Goal: Task Accomplishment & Management: Use online tool/utility

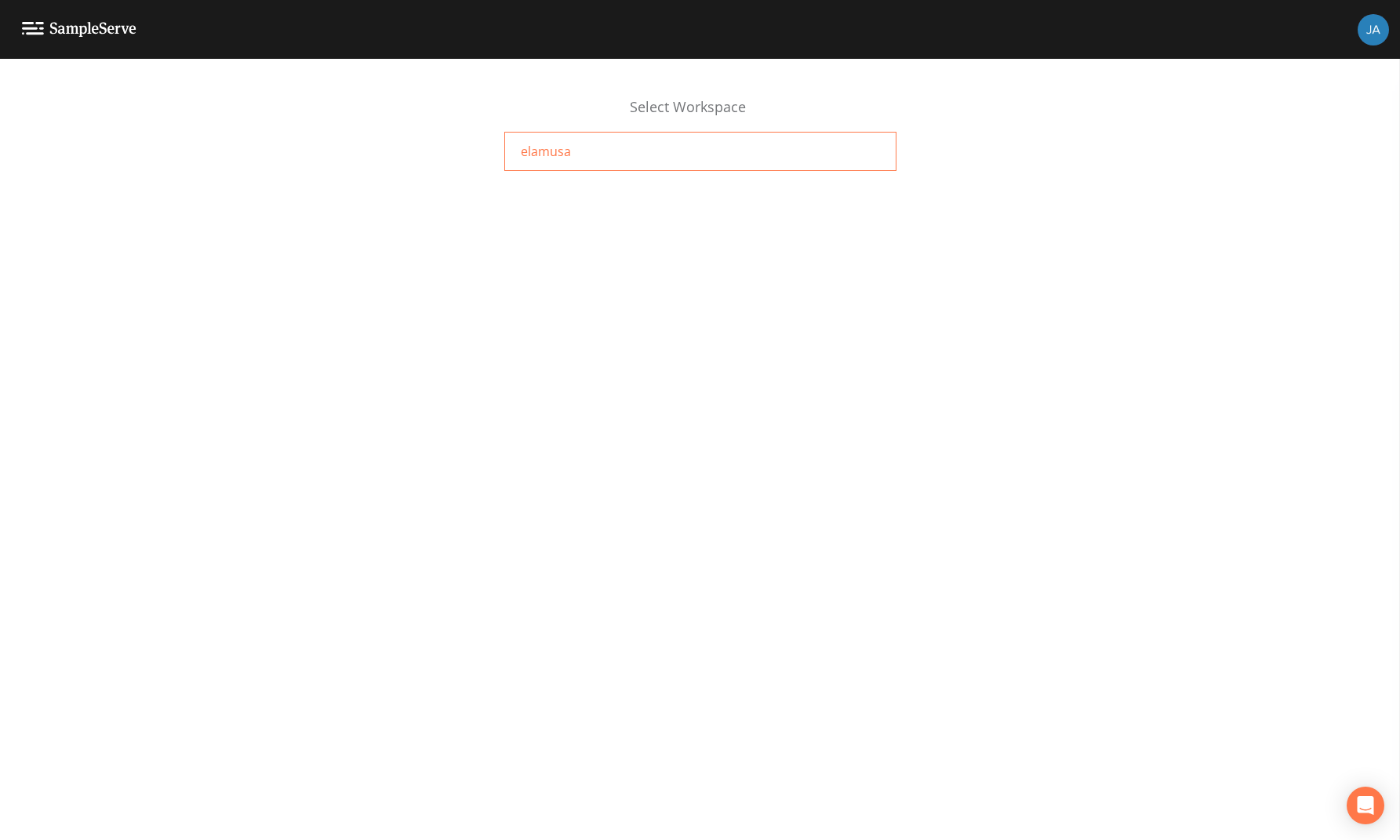
click at [537, 149] on span "elamusa" at bounding box center [546, 151] width 50 height 19
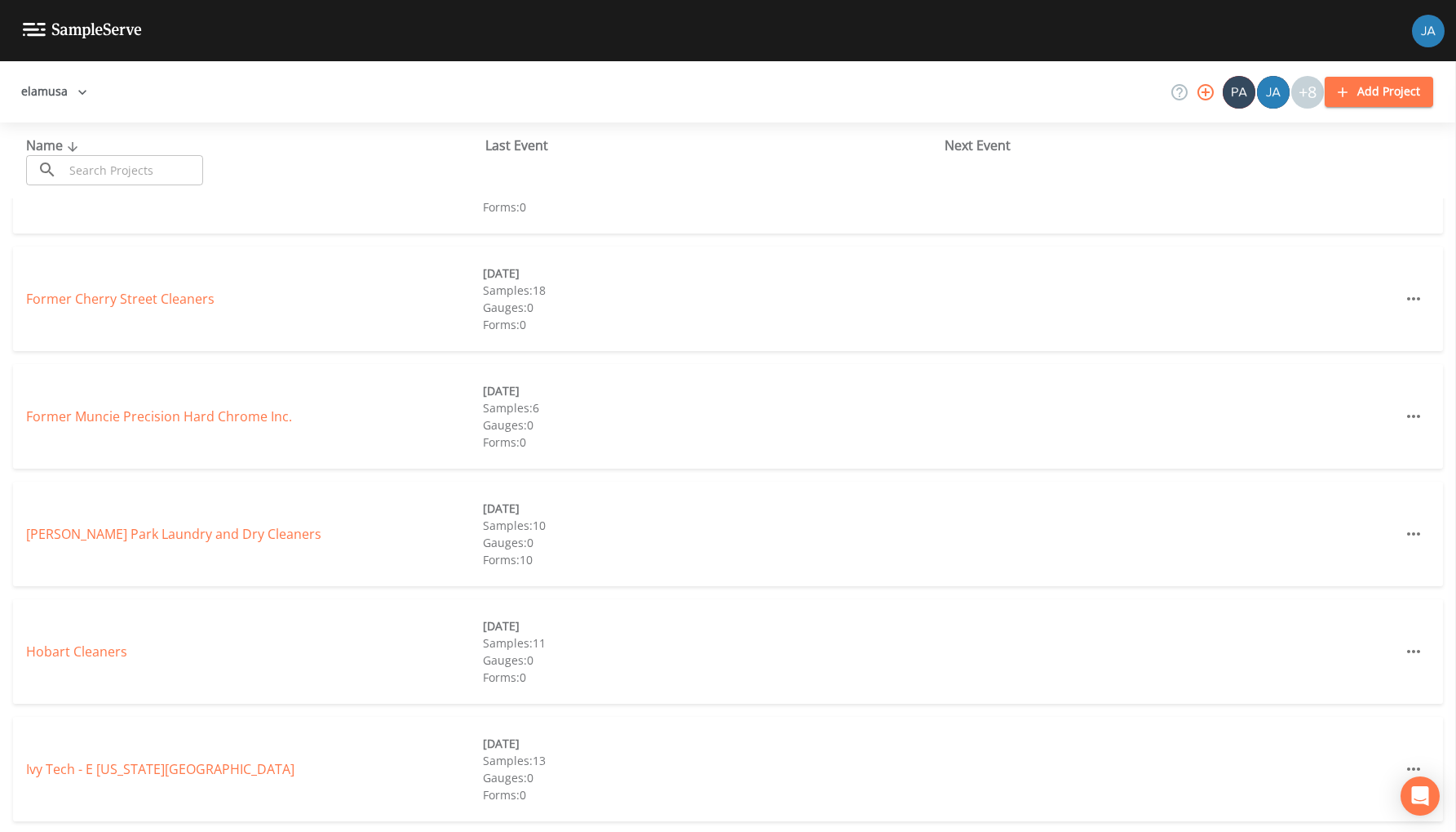
scroll to position [424, 0]
click at [108, 529] on link "[PERSON_NAME] Park Laundry and Dry Cleaners" at bounding box center [174, 531] width 296 height 18
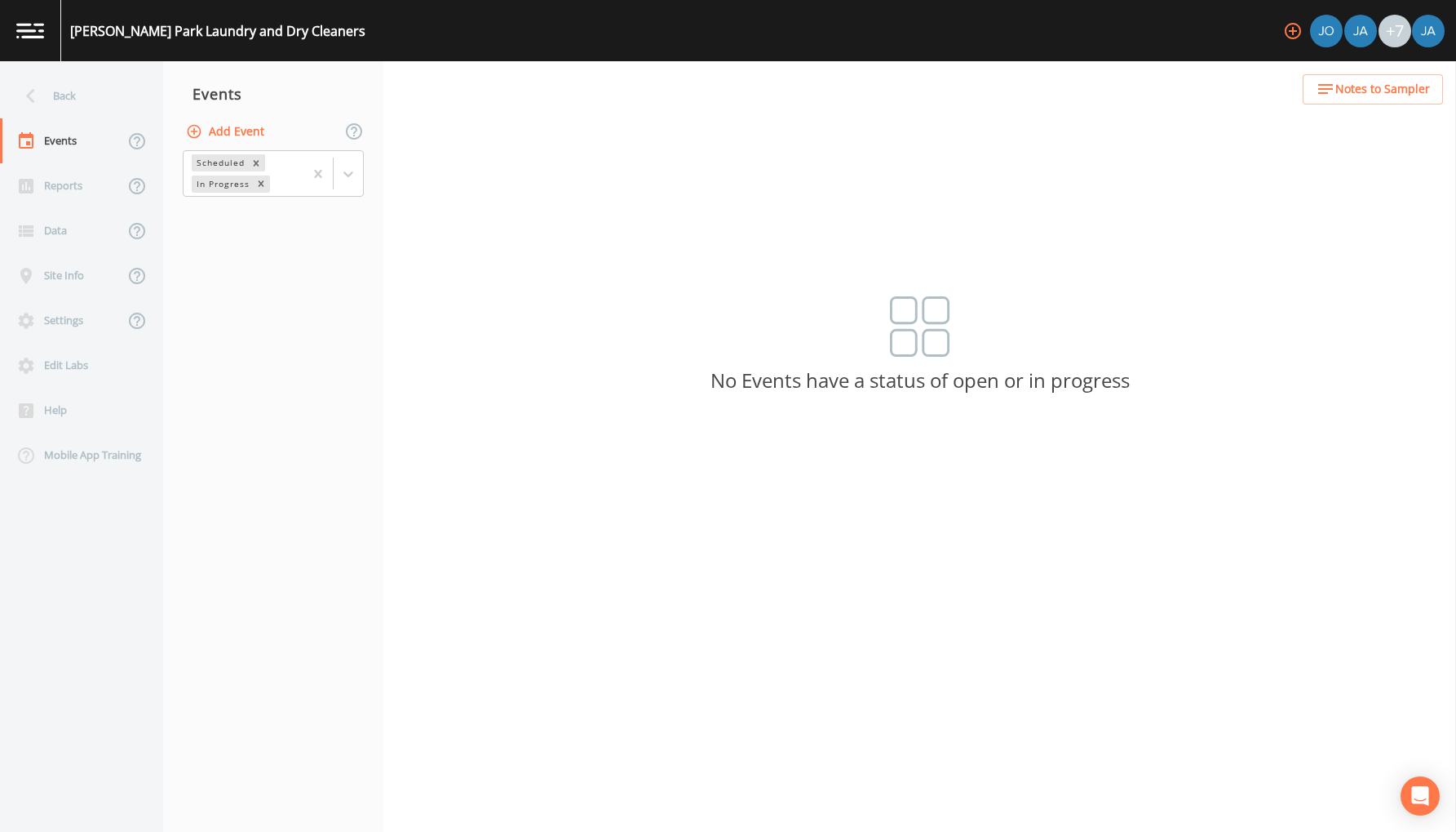
click at [24, 31] on img at bounding box center [30, 31] width 28 height 15
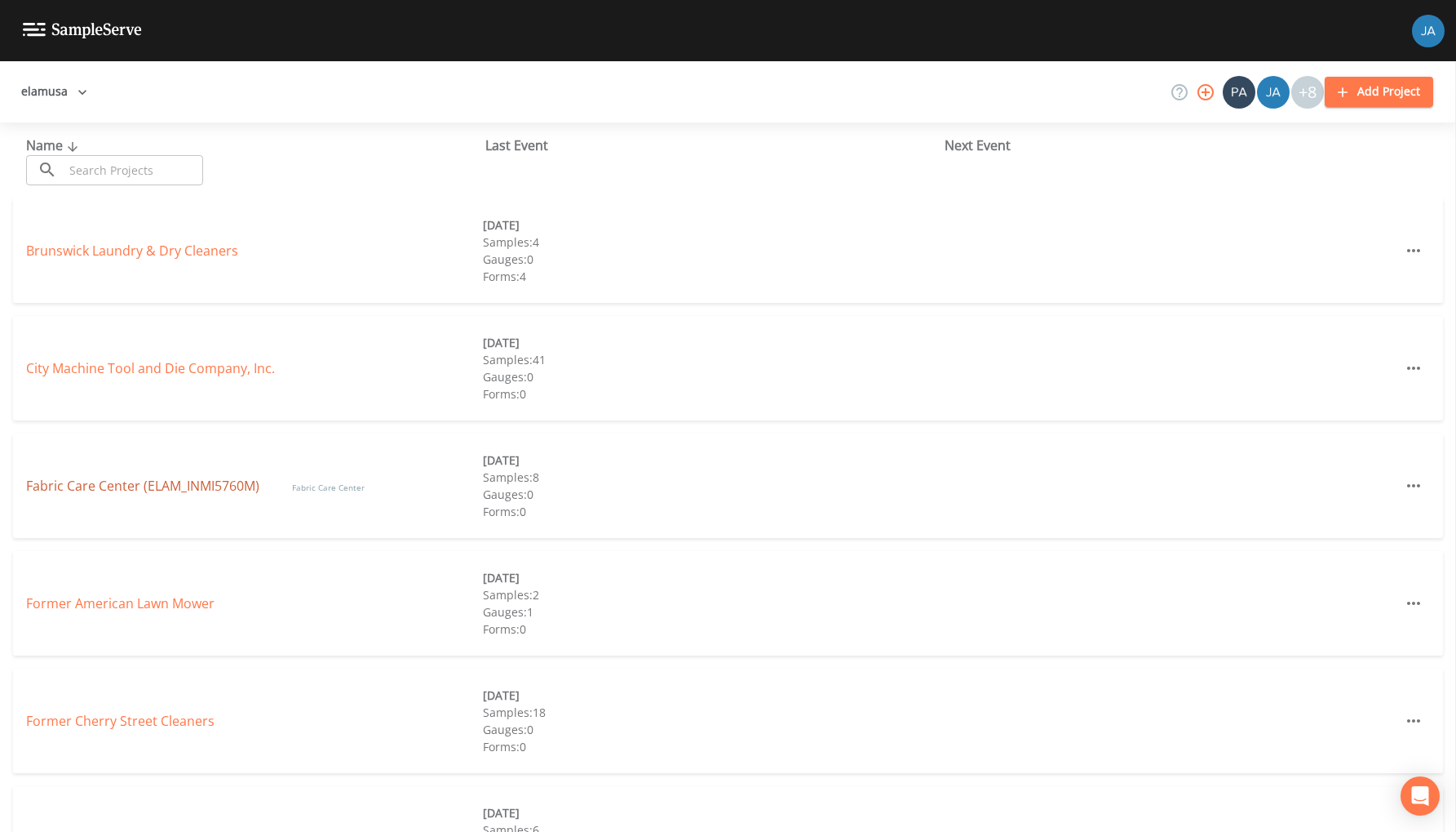
click at [89, 484] on link "Fabric Care Center (ELAM_INMI5760M)" at bounding box center [143, 485] width 234 height 18
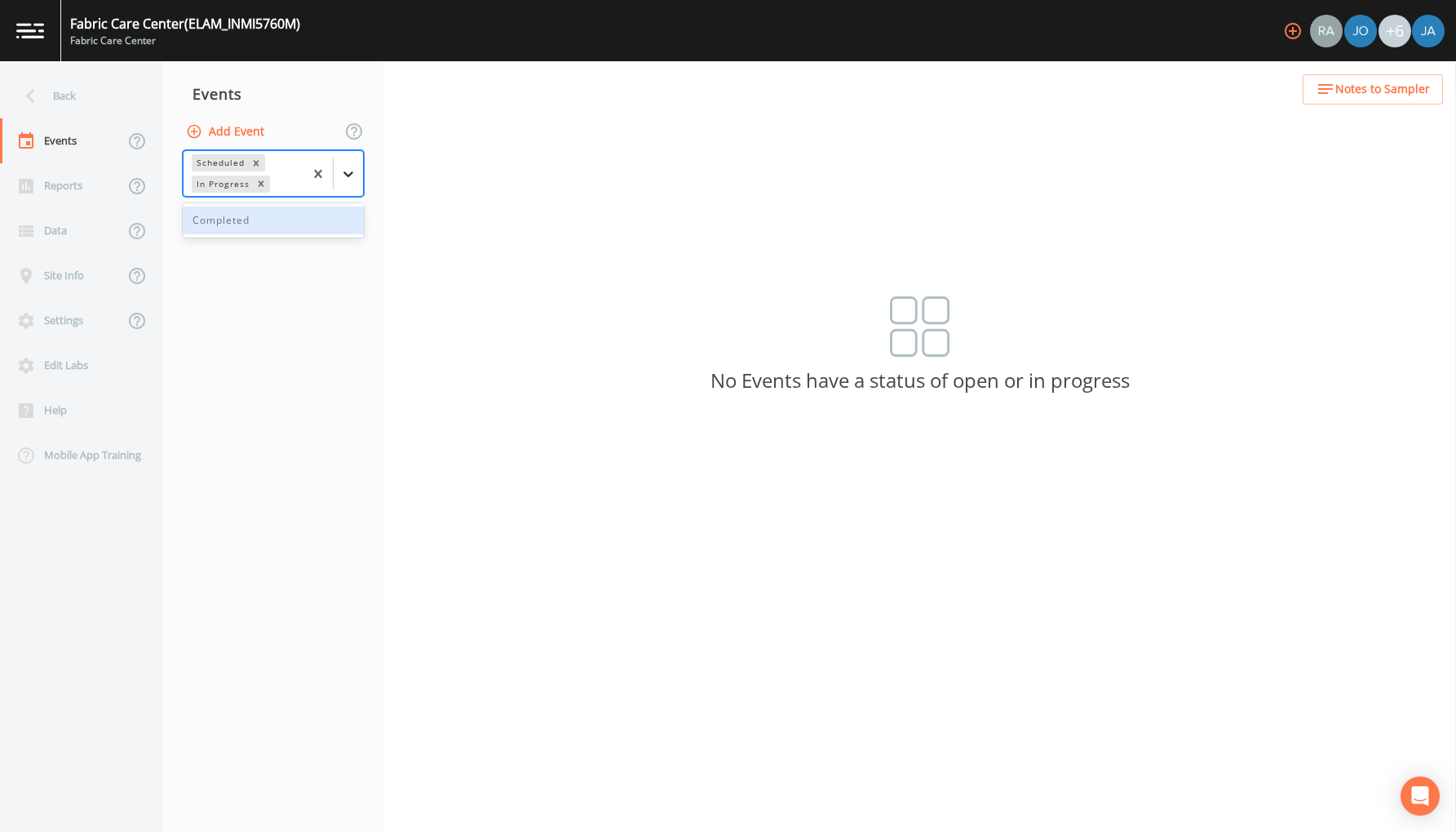
click at [350, 167] on icon at bounding box center [347, 173] width 16 height 16
click at [345, 173] on icon at bounding box center [348, 174] width 10 height 6
click at [348, 175] on icon at bounding box center [348, 174] width 10 height 6
click at [257, 218] on div "Completed" at bounding box center [273, 220] width 181 height 28
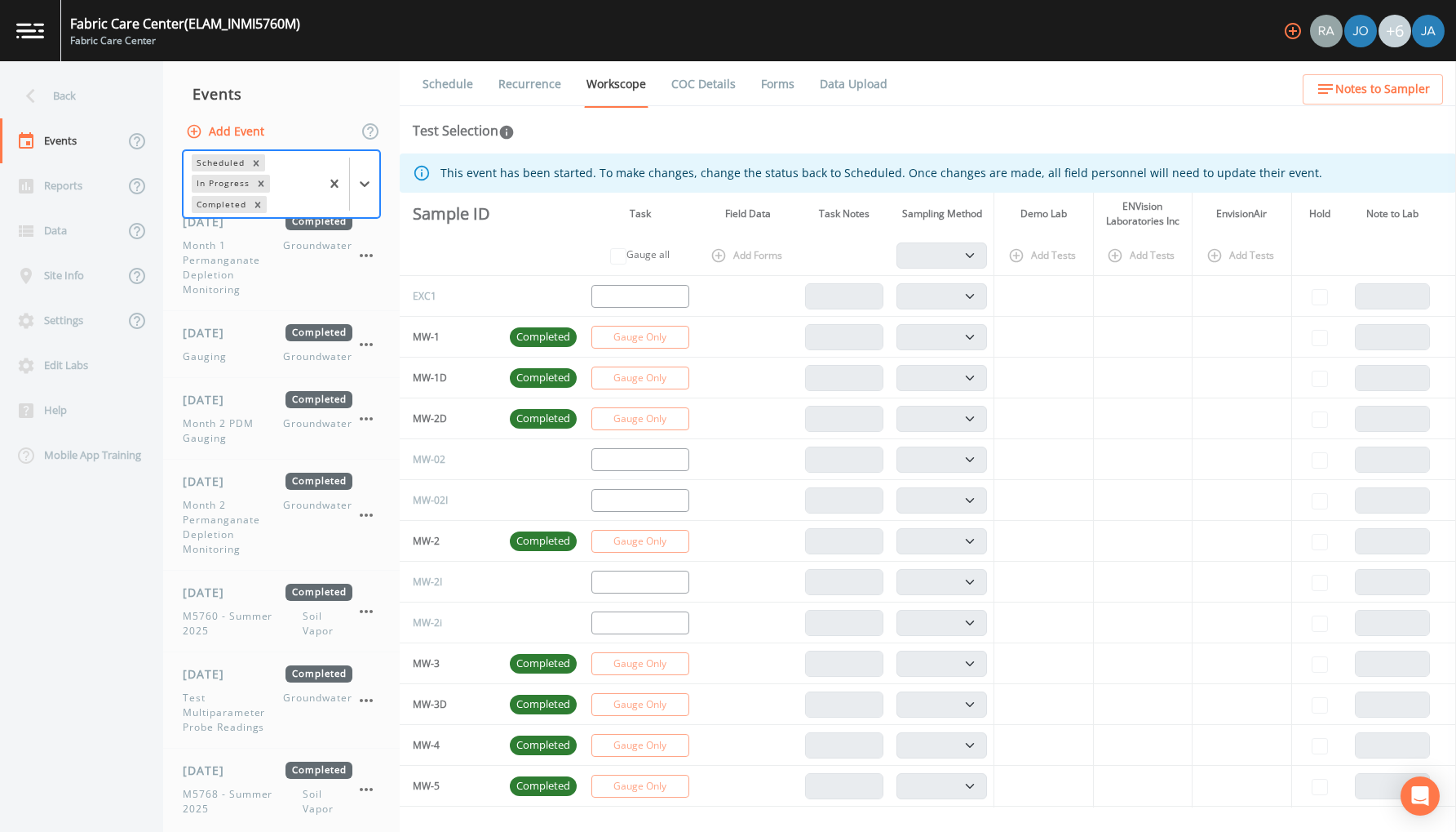
scroll to position [833, 0]
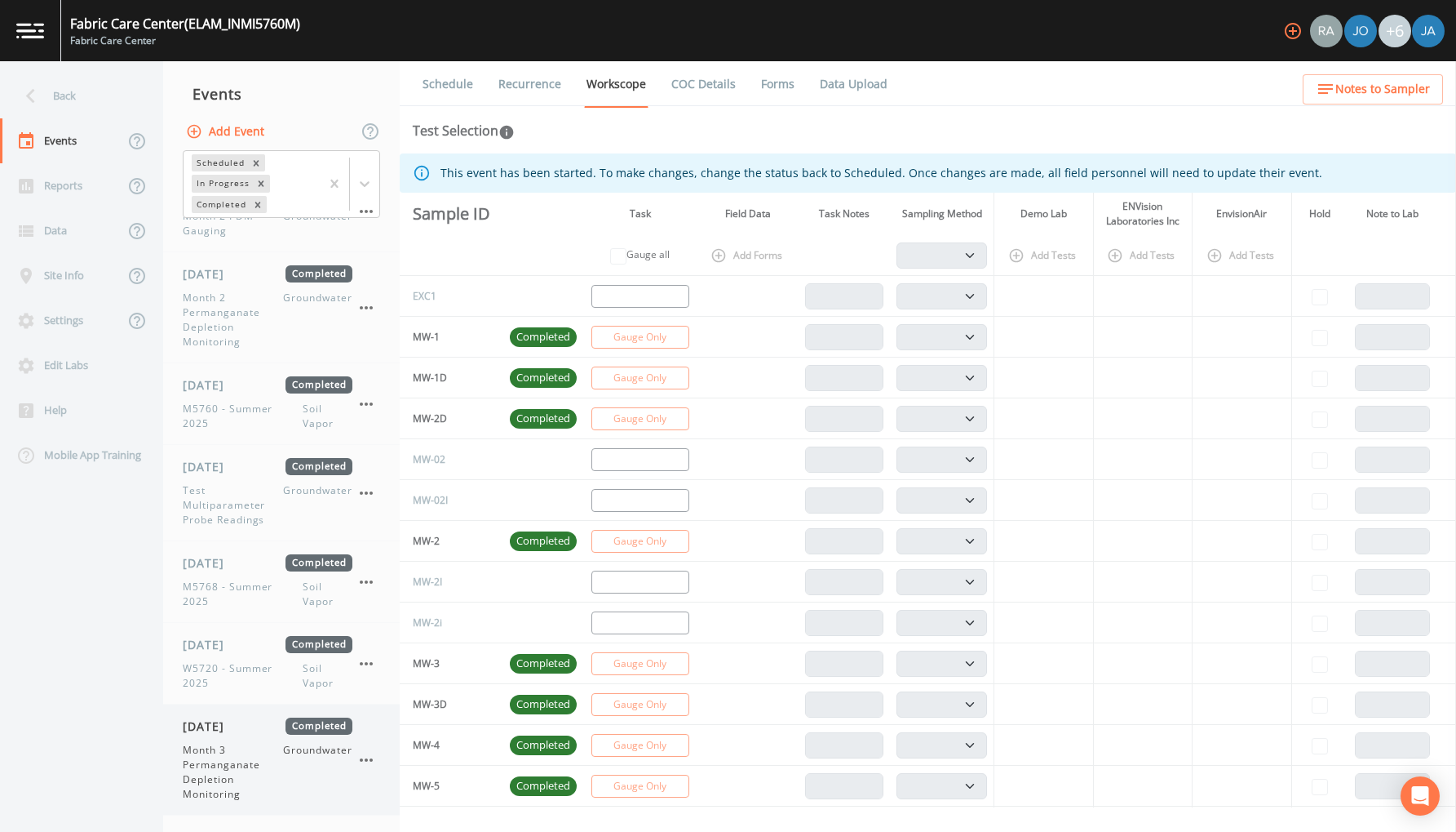
click at [204, 764] on span "Month 3 Permanganate Depletion Monitoring" at bounding box center [233, 772] width 100 height 59
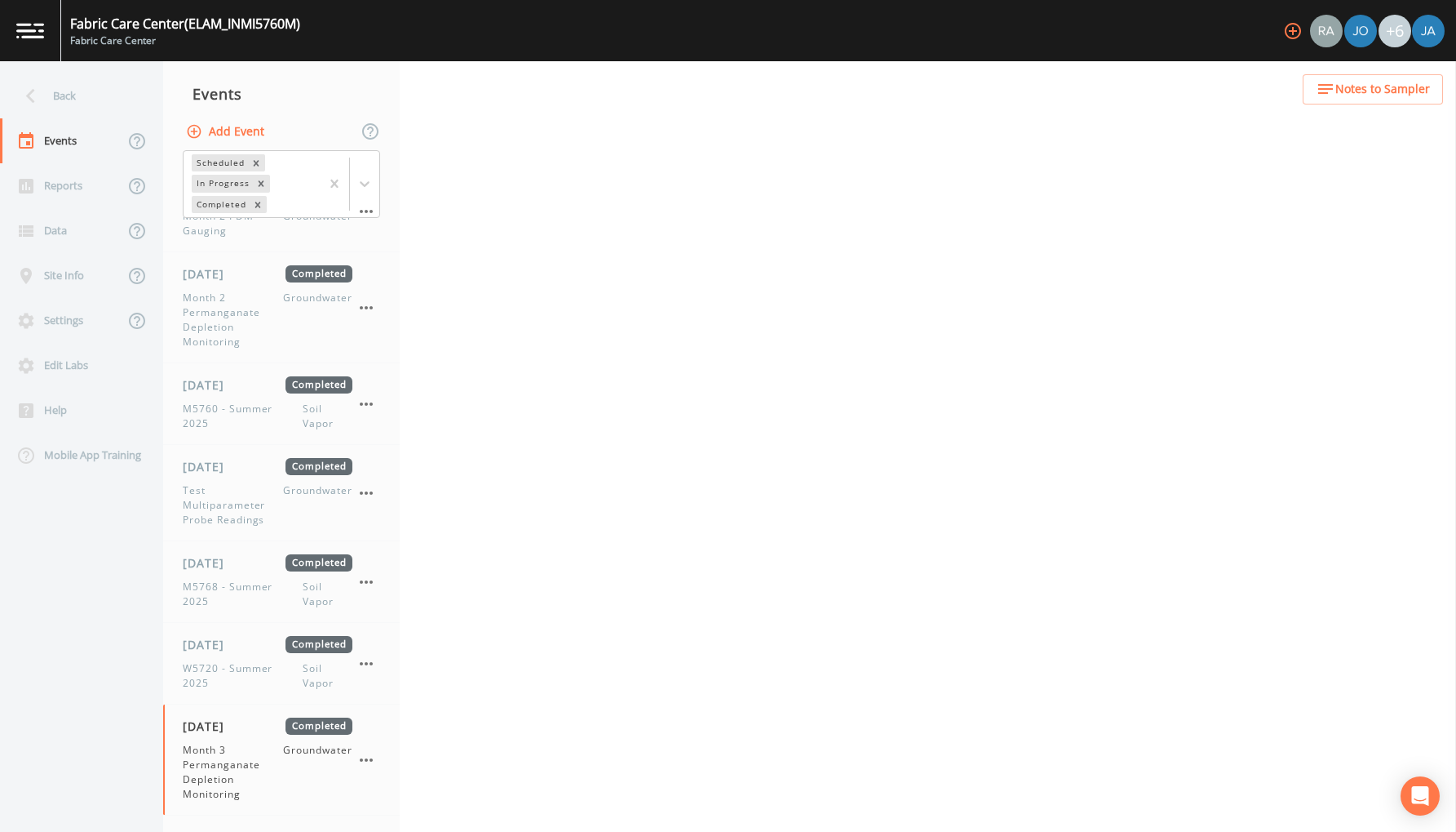
select select "4f082be6-97a7-4f70-a81f-c26a4e896ad7"
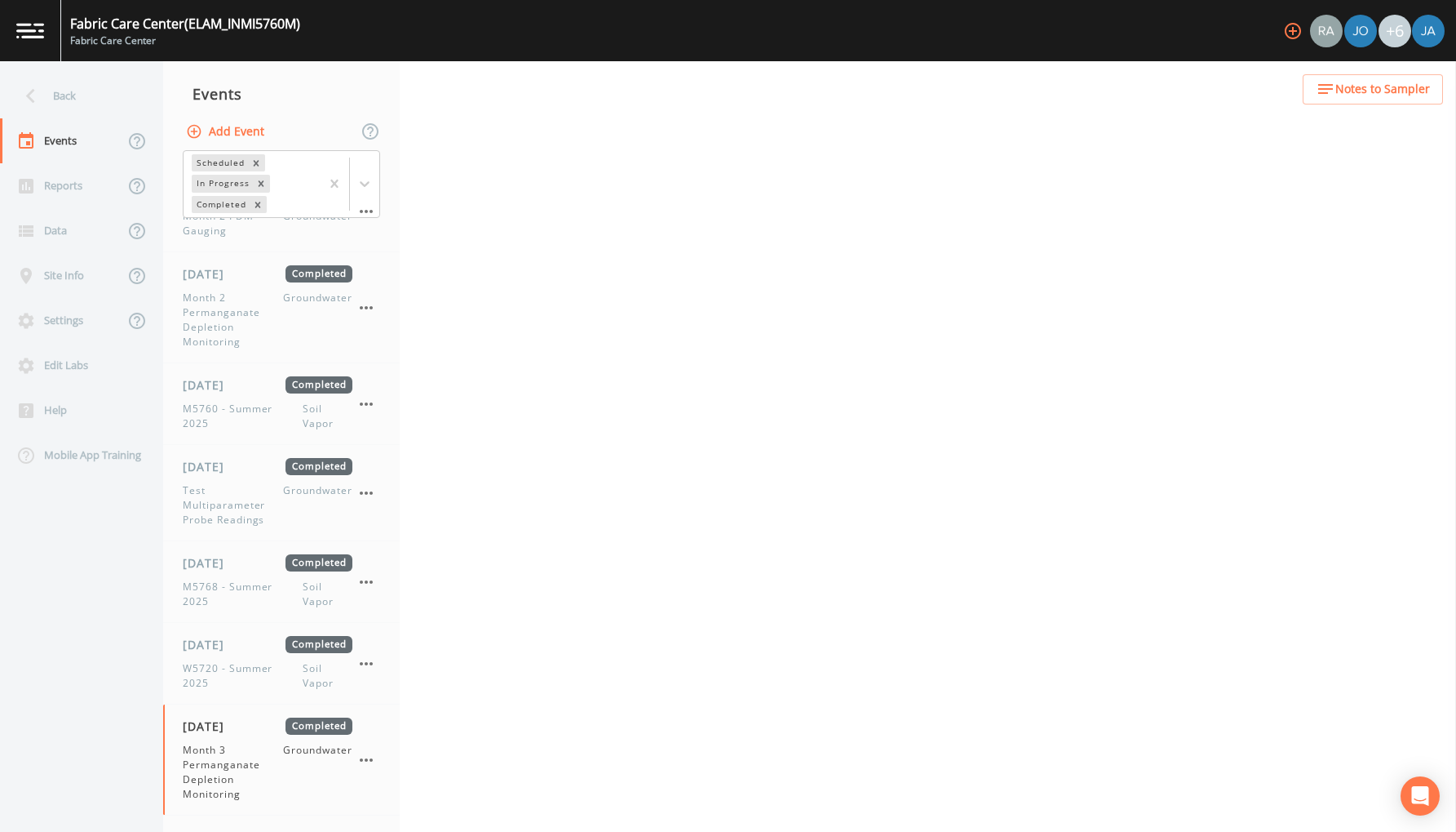
select select "4f082be6-97a7-4f70-a81f-c26a4e896ad7"
select select "0609984c-bae0-4cba-86ad-757e8d1be609"
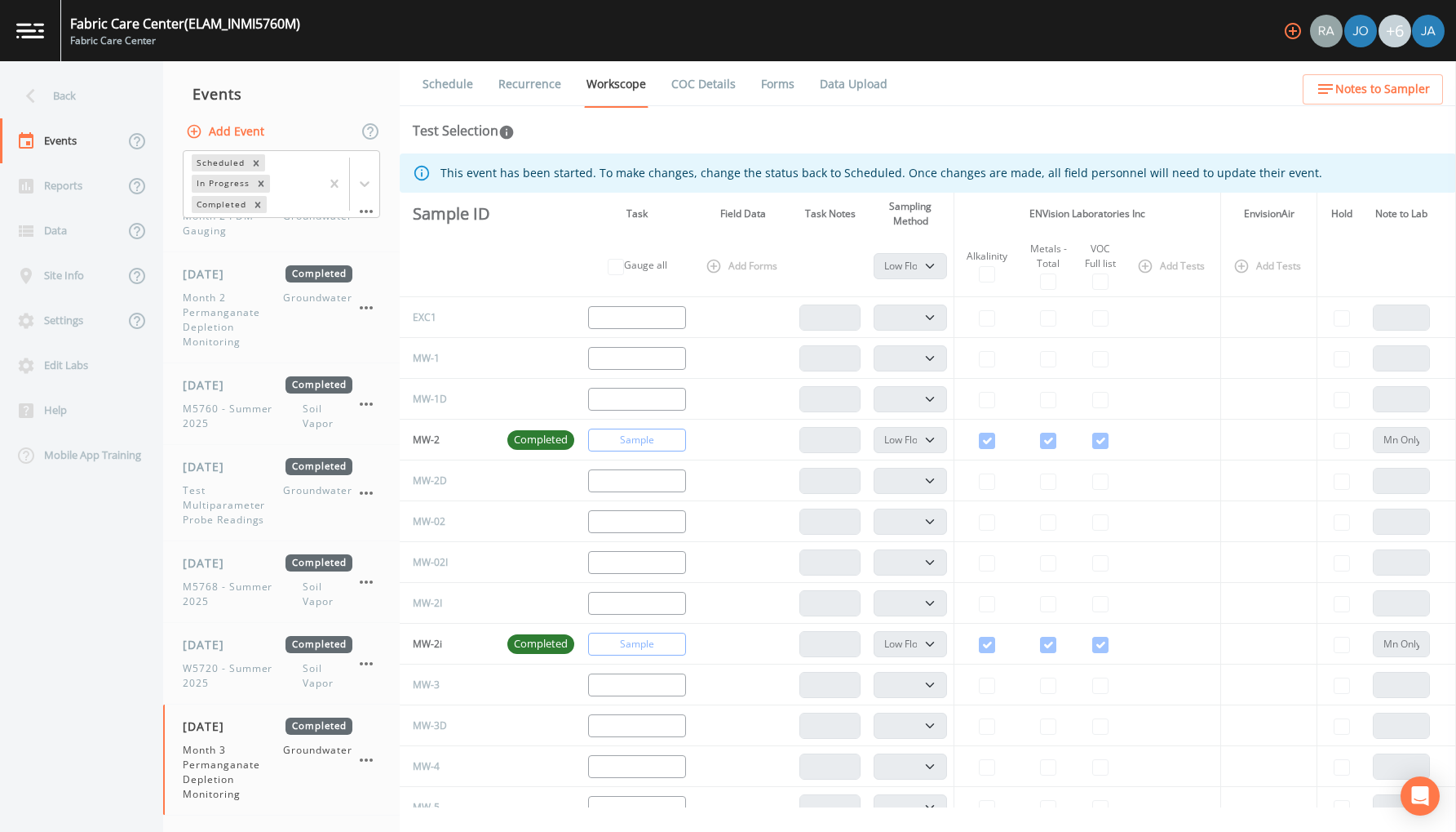
click at [854, 83] on link "Data Upload" at bounding box center [853, 84] width 72 height 46
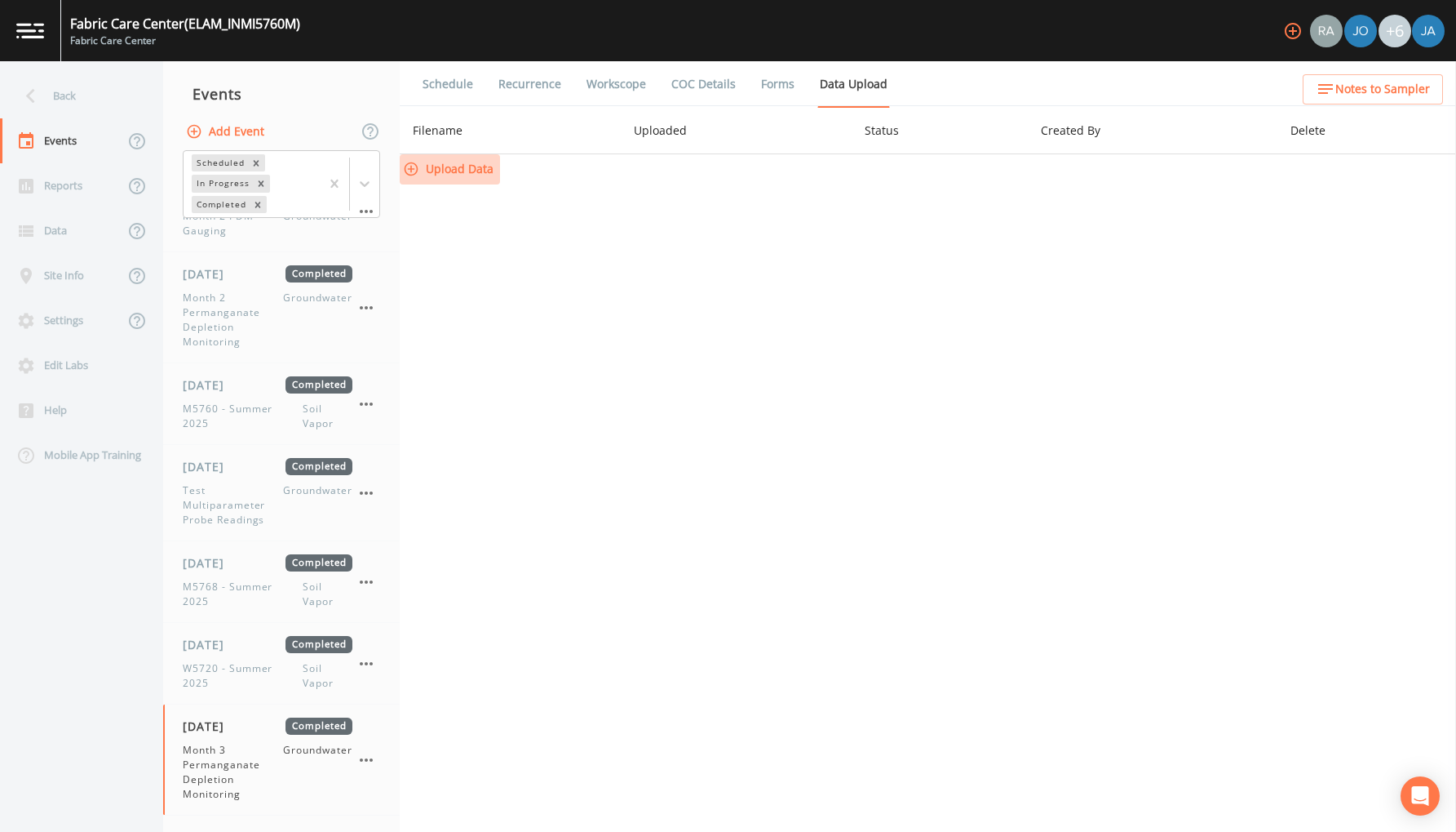
click at [459, 172] on button "Upload Data" at bounding box center [450, 170] width 100 height 31
click at [60, 99] on div "Back" at bounding box center [73, 95] width 147 height 45
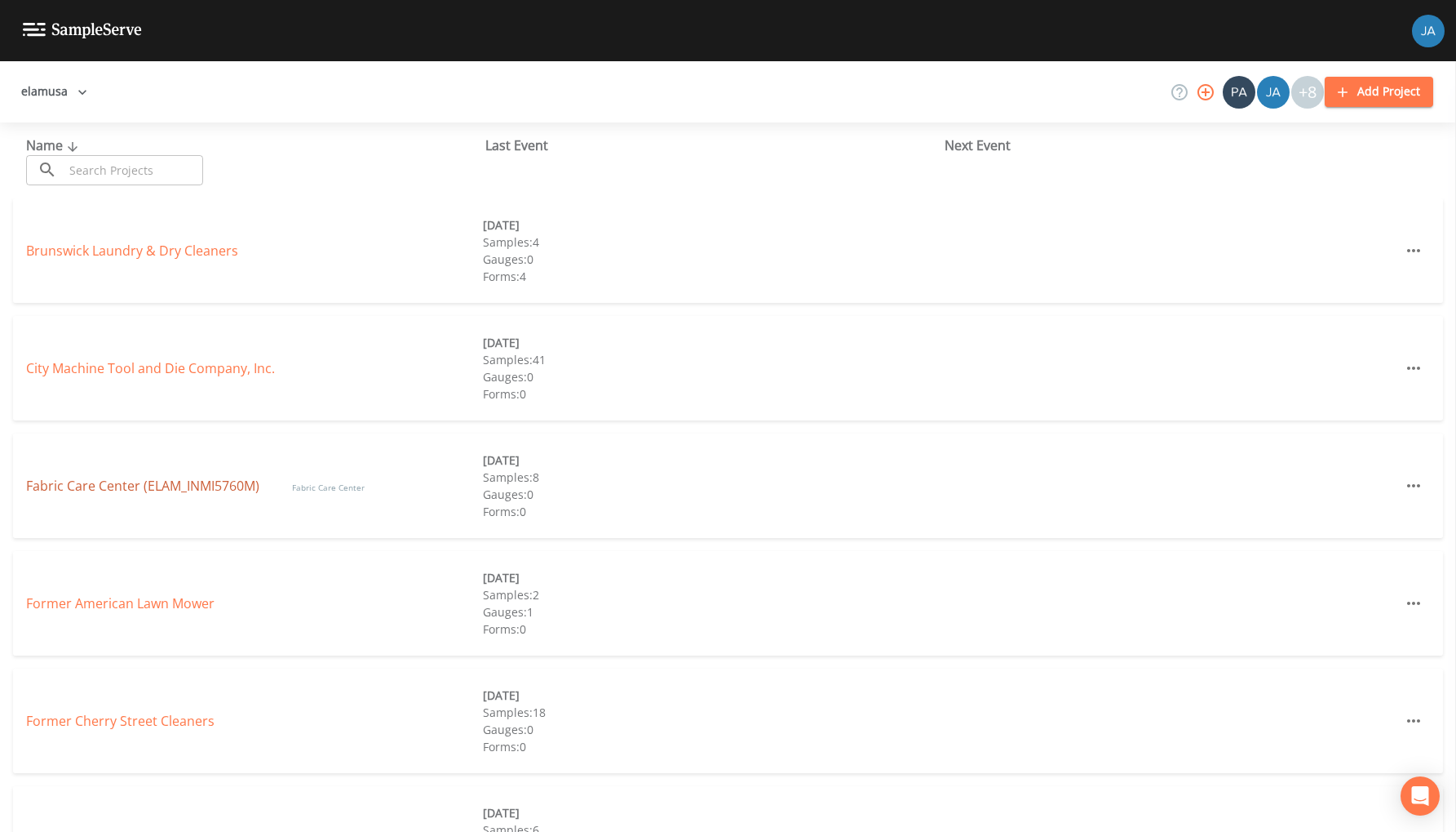
click at [113, 486] on link "Fabric Care Center (ELAM_INMI5760M)" at bounding box center [143, 485] width 234 height 18
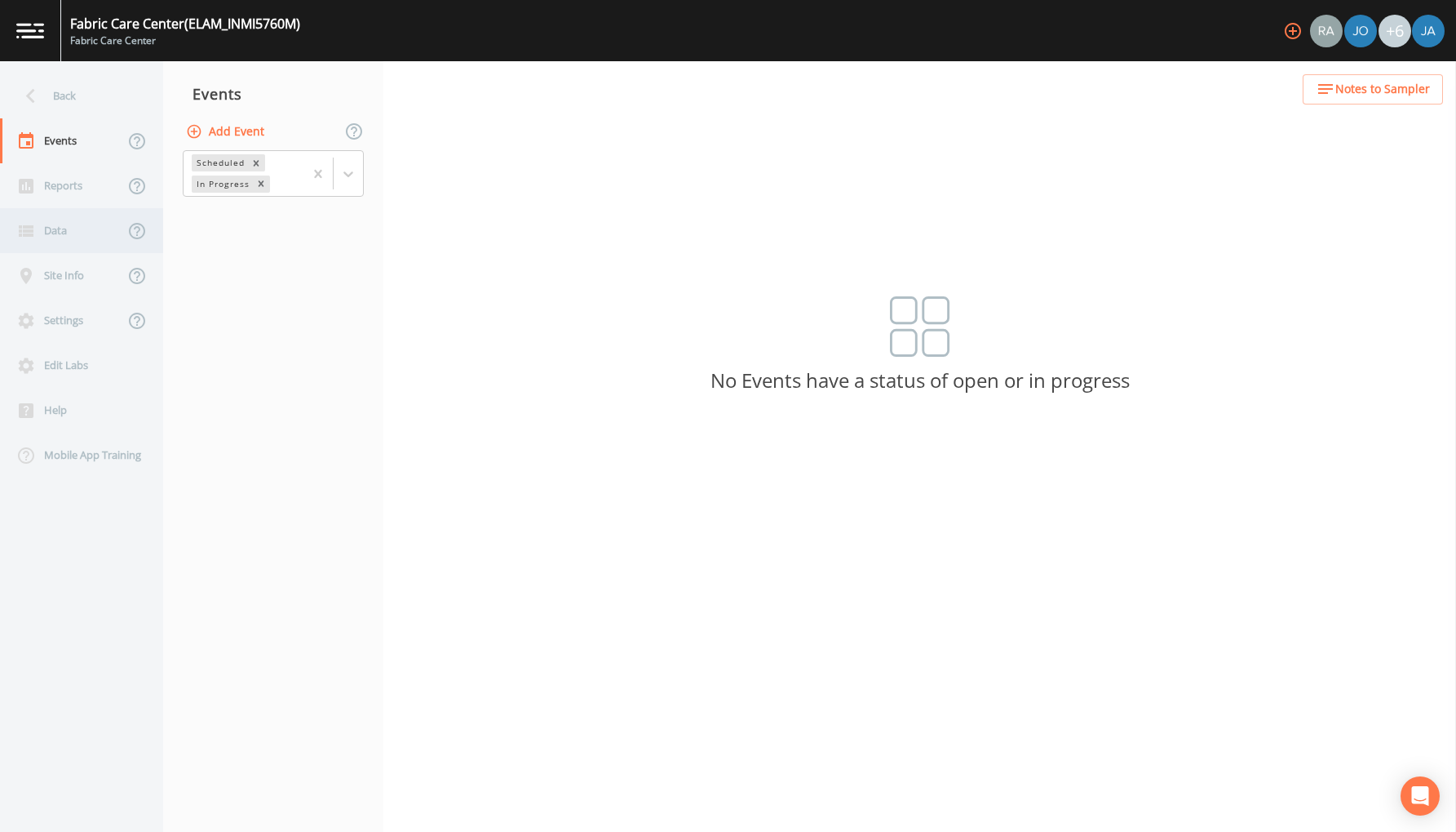
click at [55, 231] on div "Data" at bounding box center [62, 230] width 124 height 45
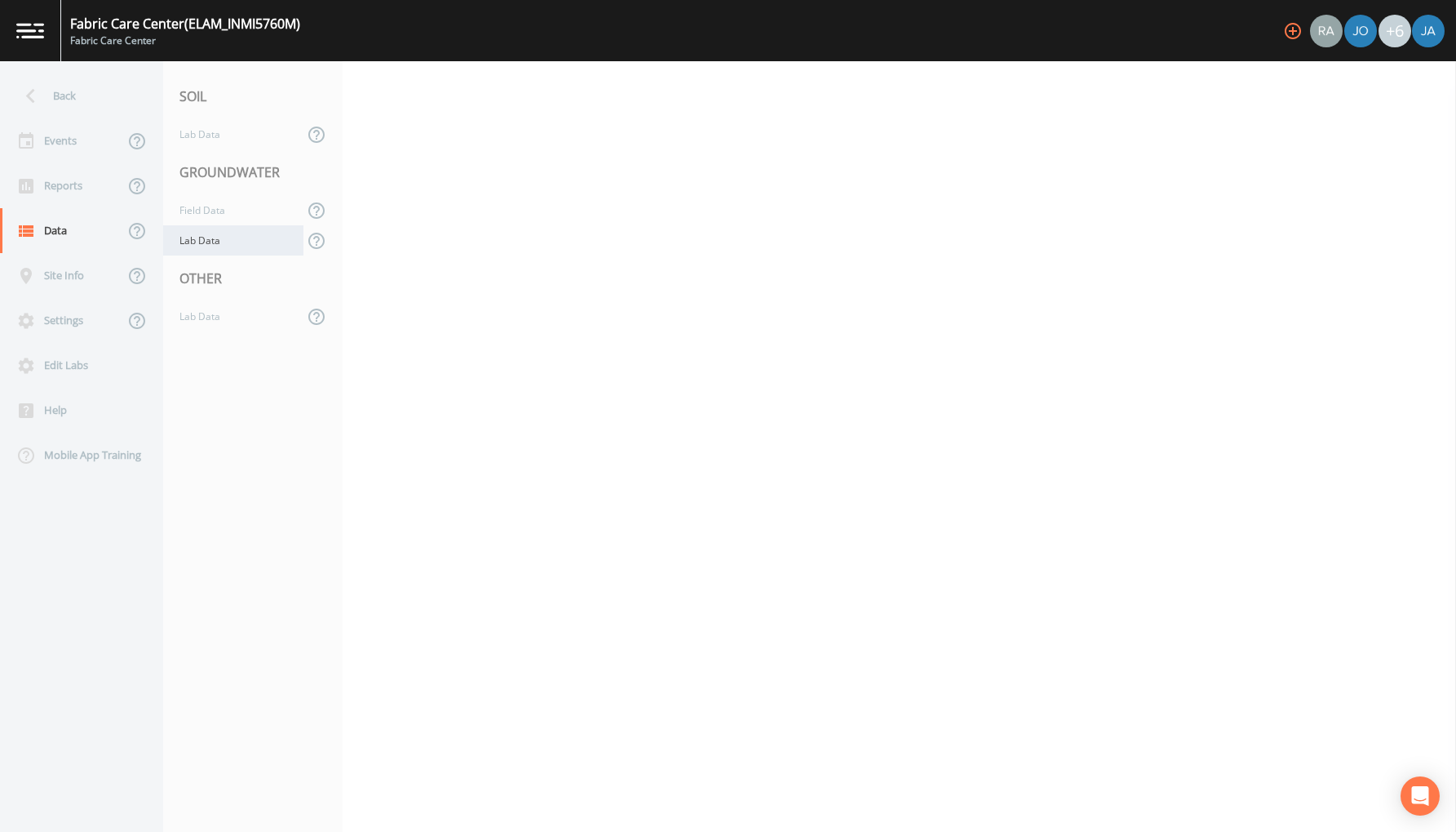
click at [197, 245] on div "Lab Data" at bounding box center [233, 241] width 140 height 31
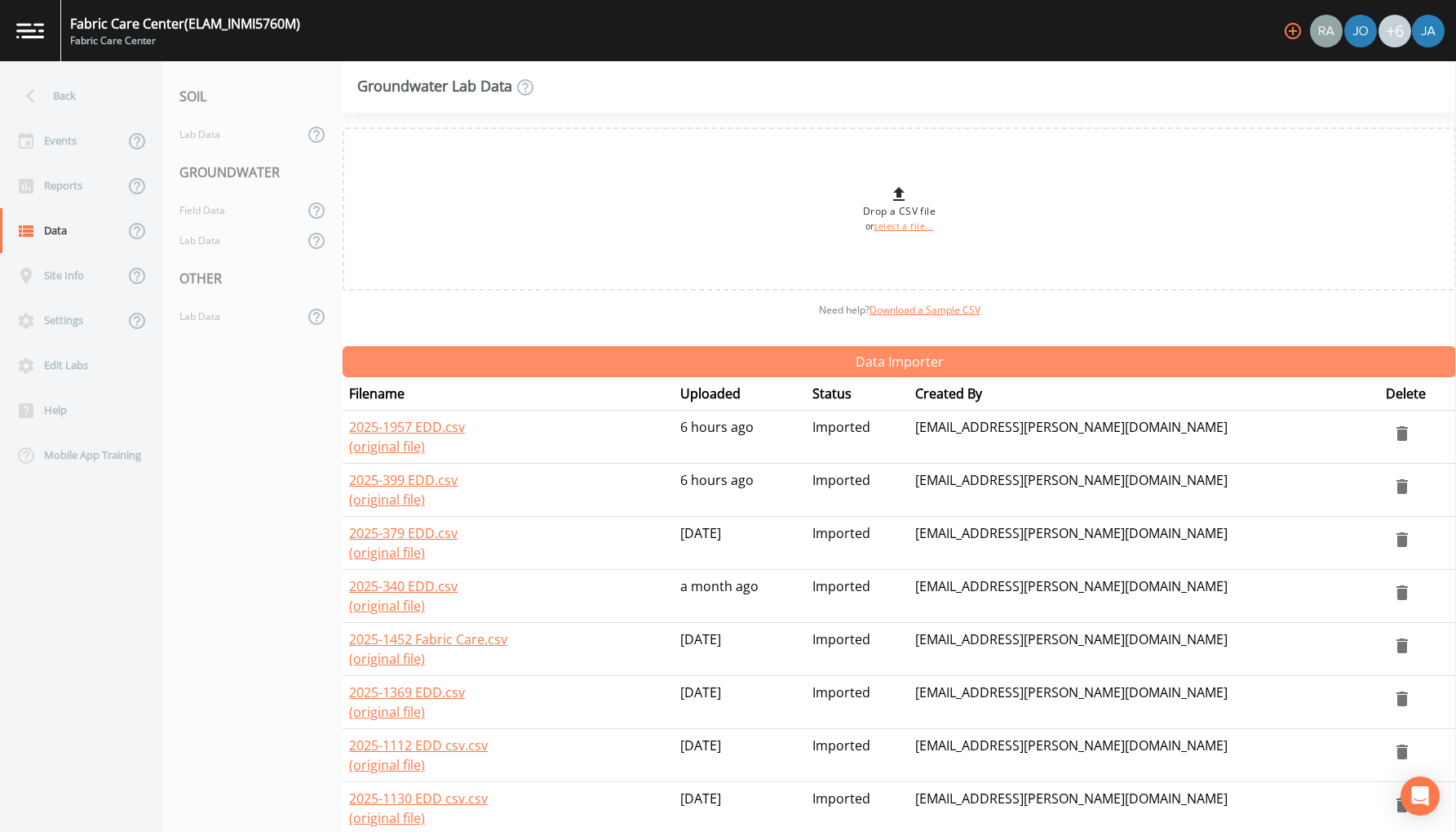
click at [821, 364] on button "Data Importer" at bounding box center [899, 361] width 1114 height 31
